Goal: Task Accomplishment & Management: Manage account settings

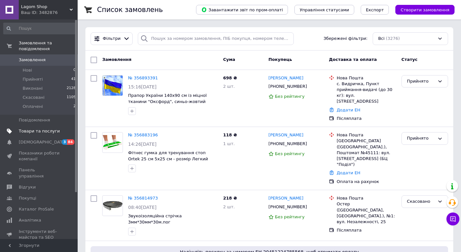
click at [49, 130] on span "Товари та послуги" at bounding box center [39, 131] width 41 height 6
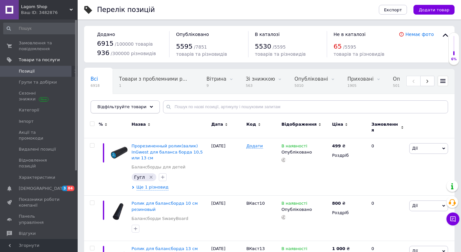
click at [150, 106] on icon at bounding box center [151, 106] width 3 height 3
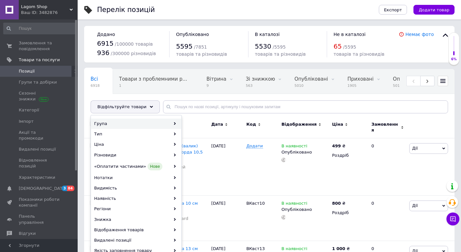
click at [141, 125] on div "Група" at bounding box center [136, 124] width 90 height 10
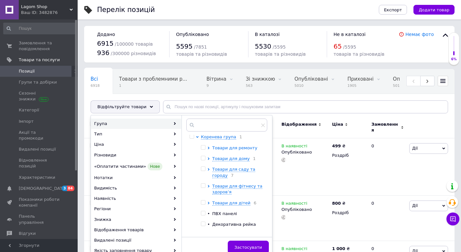
scroll to position [0, 0]
click at [229, 147] on span "Товари для ремонту" at bounding box center [234, 148] width 45 height 5
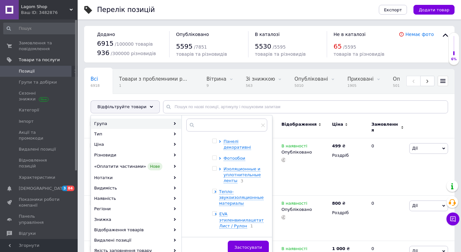
click at [214, 166] on input "checkbox" at bounding box center [214, 168] width 4 height 4
checkbox input "true"
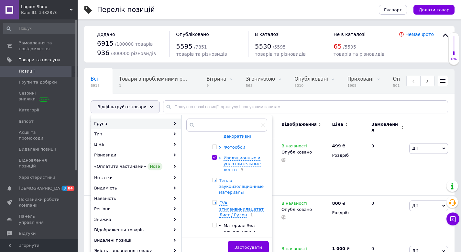
click at [214, 178] on input "checkbox" at bounding box center [214, 180] width 4 height 4
checkbox input "true"
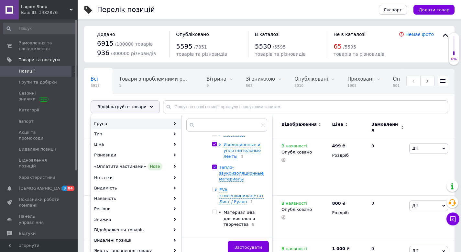
click at [215, 187] on input "checkbox" at bounding box center [214, 189] width 4 height 4
checkbox input "true"
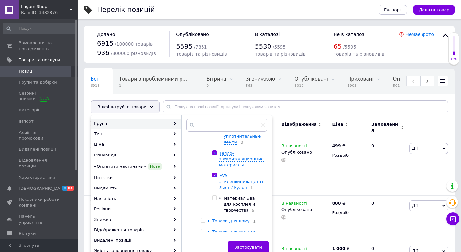
scroll to position [306, 0]
click at [215, 197] on input "checkbox" at bounding box center [214, 199] width 4 height 4
checkbox input "true"
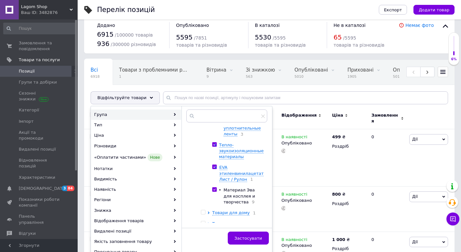
scroll to position [13, 0]
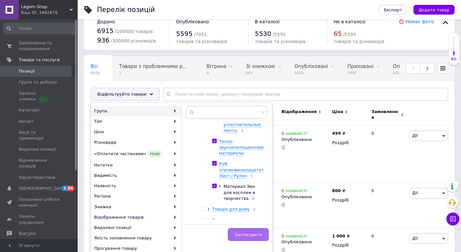
click at [253, 236] on span "Застосувати" at bounding box center [249, 234] width 28 height 5
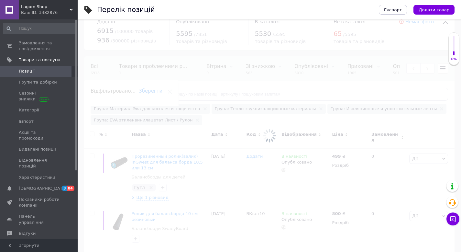
scroll to position [0, 168]
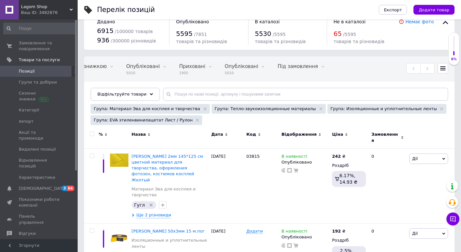
click at [395, 134] on span "Замовлення" at bounding box center [386, 137] width 28 height 12
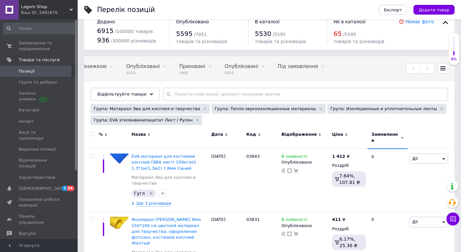
click at [395, 134] on span "Замовлення" at bounding box center [386, 137] width 28 height 12
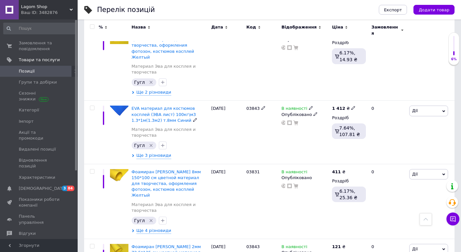
scroll to position [661, 0]
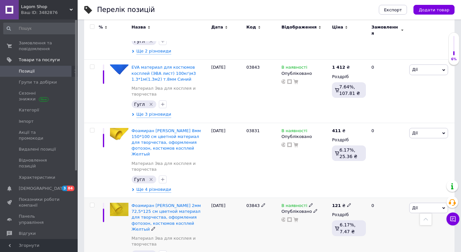
click at [149, 252] on icon "Видалити мітку" at bounding box center [151, 254] width 5 height 5
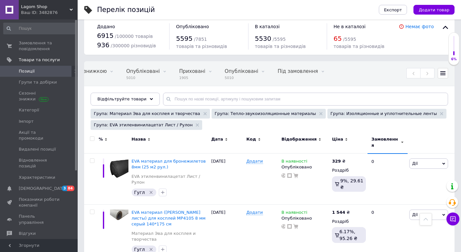
scroll to position [0, 0]
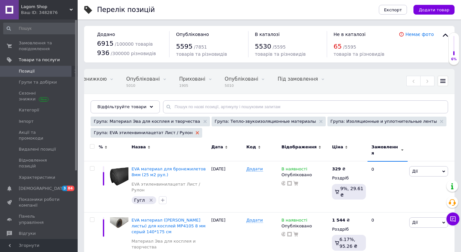
click at [196, 131] on use at bounding box center [197, 132] width 3 height 3
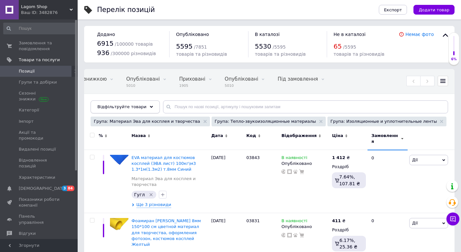
click at [150, 107] on icon at bounding box center [151, 106] width 3 height 3
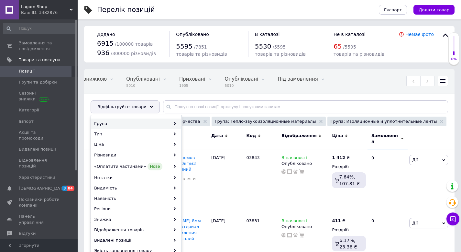
click at [138, 120] on div "Група" at bounding box center [136, 124] width 90 height 10
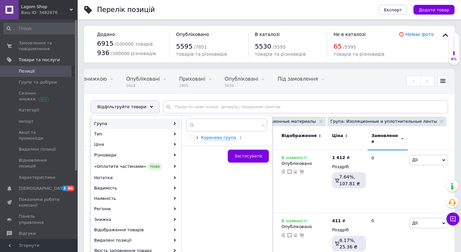
click at [219, 135] on div "Коренева група 1" at bounding box center [232, 138] width 63 height 6
click at [218, 138] on span "Коренева група" at bounding box center [218, 137] width 35 height 5
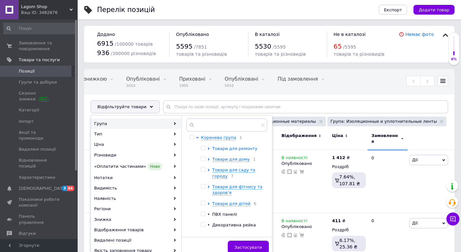
click at [229, 149] on span "Товари для ремонту" at bounding box center [234, 148] width 45 height 5
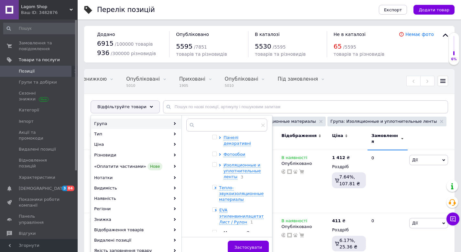
scroll to position [275, 0]
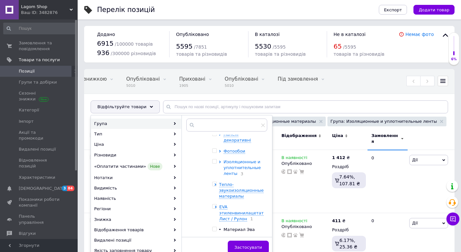
click at [229, 160] on span "Изоляционные и уплотнительные ленты" at bounding box center [242, 167] width 37 height 17
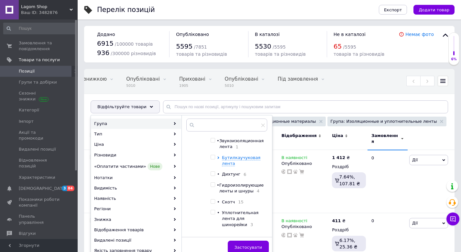
scroll to position [263, 0]
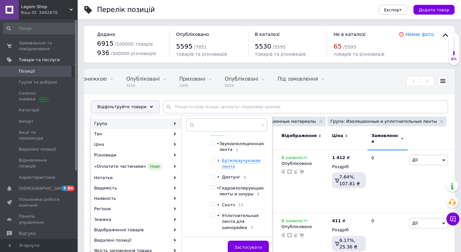
click at [215, 145] on input "checkbox" at bounding box center [213, 143] width 4 height 4
checkbox input "true"
click at [215, 162] on input "checkbox" at bounding box center [213, 160] width 4 height 4
checkbox input "true"
click at [215, 179] on input "checkbox" at bounding box center [213, 177] width 4 height 4
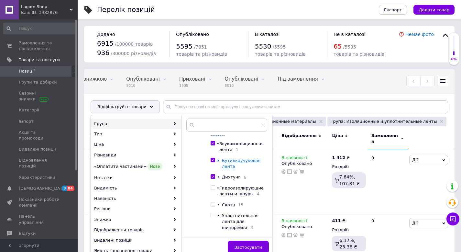
checkbox input "true"
click at [215, 190] on input "checkbox" at bounding box center [213, 188] width 4 height 4
checkbox input "true"
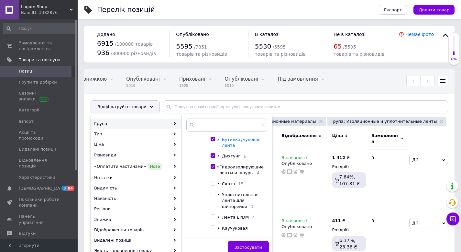
click at [213, 186] on input "checkbox" at bounding box center [213, 183] width 4 height 4
checkbox input "true"
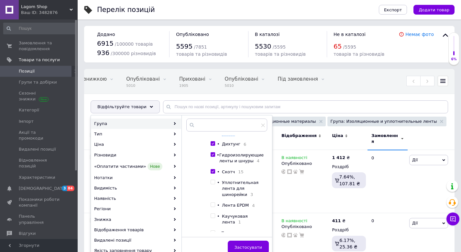
click at [215, 184] on input "checkbox" at bounding box center [213, 182] width 4 height 4
checkbox input "true"
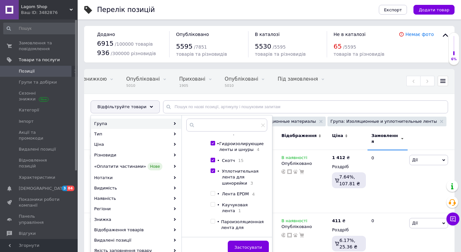
click at [215, 196] on input "checkbox" at bounding box center [213, 193] width 4 height 4
checkbox input "true"
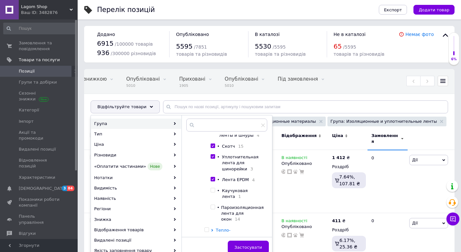
click at [215, 192] on input "checkbox" at bounding box center [213, 190] width 4 height 4
checkbox input "true"
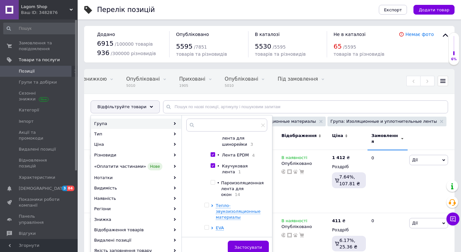
click at [215, 185] on input "checkbox" at bounding box center [213, 182] width 4 height 4
checkbox input "true"
click at [258, 247] on span "Застосувати" at bounding box center [249, 247] width 28 height 5
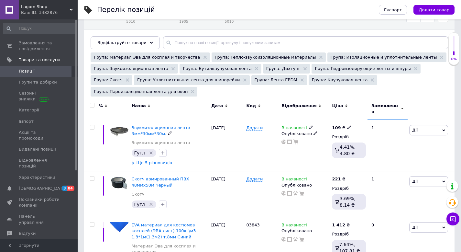
scroll to position [62, 0]
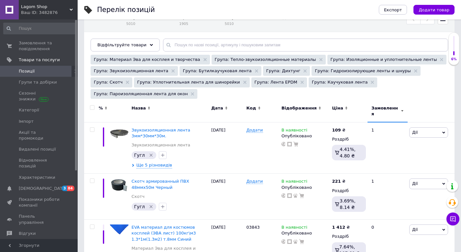
click at [400, 105] on div "Замовлення" at bounding box center [388, 111] width 32 height 12
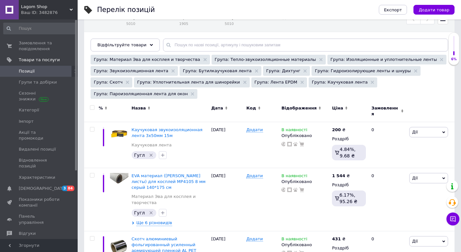
click at [399, 105] on div "Замовлення" at bounding box center [388, 111] width 32 height 12
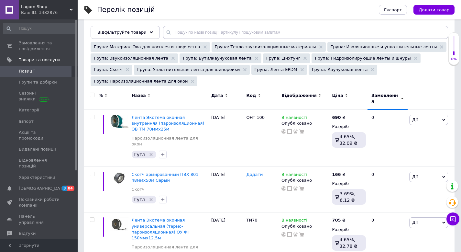
scroll to position [75, 0]
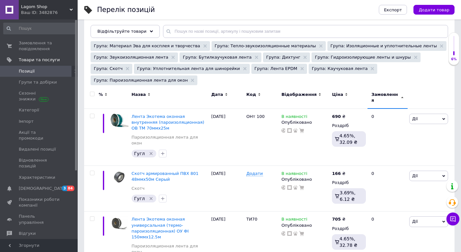
click at [390, 87] on div "Замовлення" at bounding box center [388, 98] width 40 height 22
click at [391, 92] on span "Замовлення" at bounding box center [386, 98] width 28 height 12
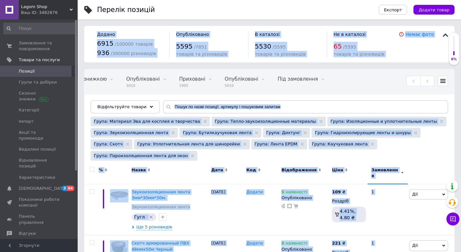
drag, startPoint x: 466, startPoint y: 80, endPoint x: 453, endPoint y: 0, distance: 80.8
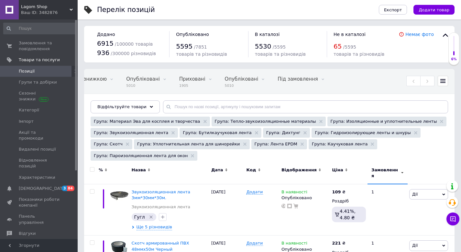
click at [429, 146] on div "Група: Материал Эва для косплея и творчества Група: Тепло-звукоизоляционные мат…" at bounding box center [268, 140] width 359 height 46
click at [41, 45] on span "Замовлення та повідомлення" at bounding box center [39, 46] width 41 height 12
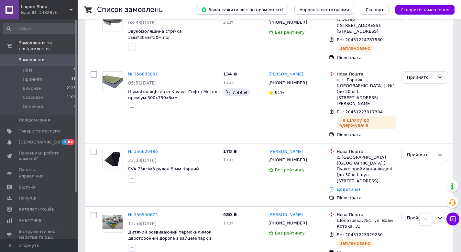
scroll to position [601, 0]
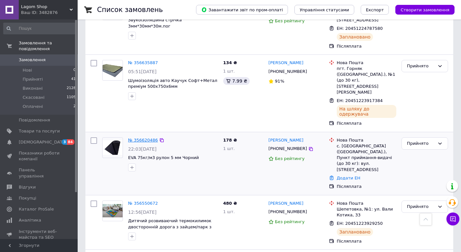
click at [136, 138] on link "№ 356620486" at bounding box center [143, 140] width 30 height 5
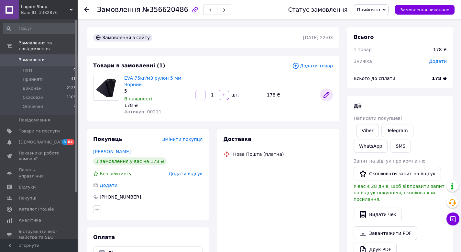
click at [326, 96] on icon at bounding box center [326, 94] width 5 height 5
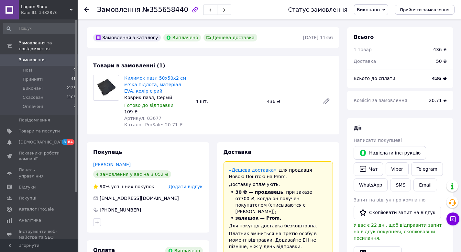
scroll to position [5, 0]
click at [326, 101] on icon at bounding box center [326, 101] width 5 height 5
